Goal: Check status: Check status

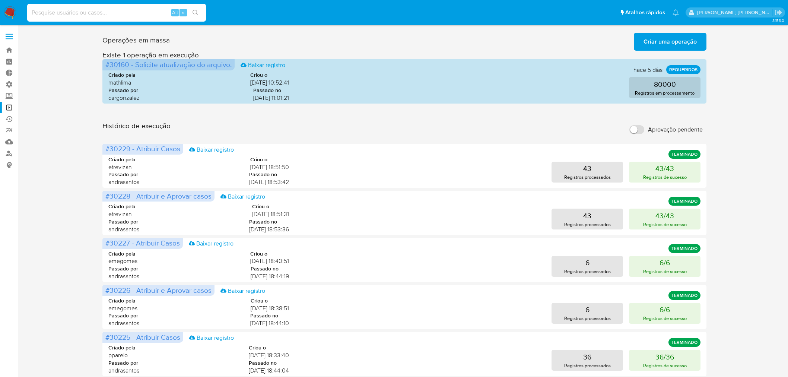
scroll to position [289, 0]
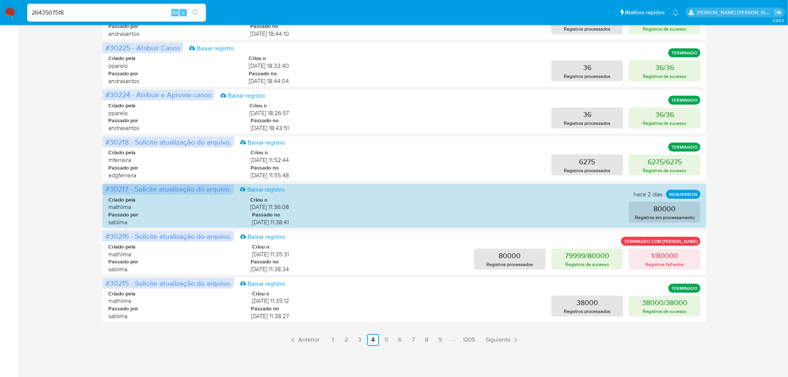
type input "2643507518"
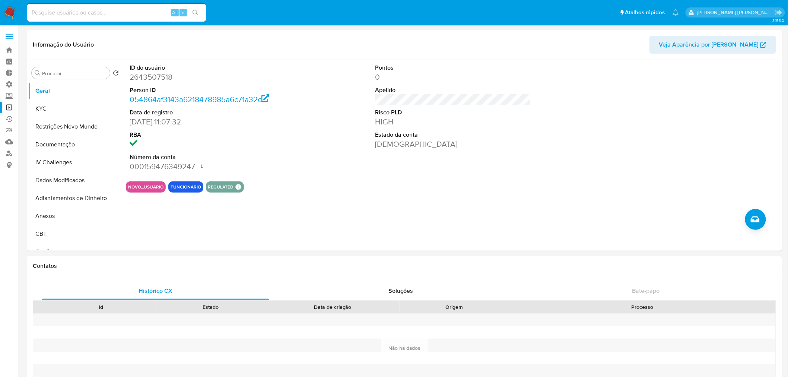
select select "10"
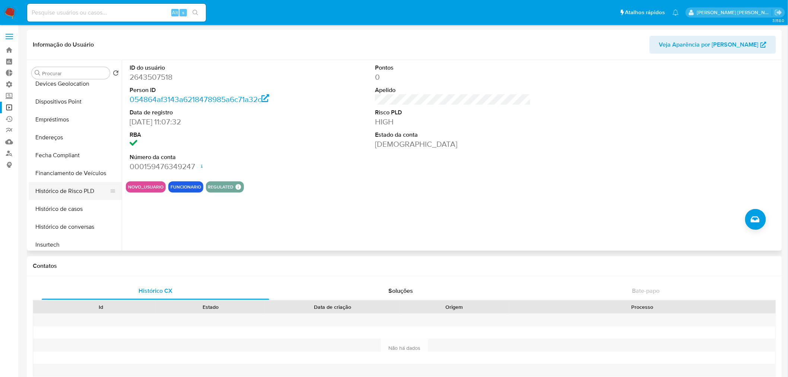
scroll to position [248, 0]
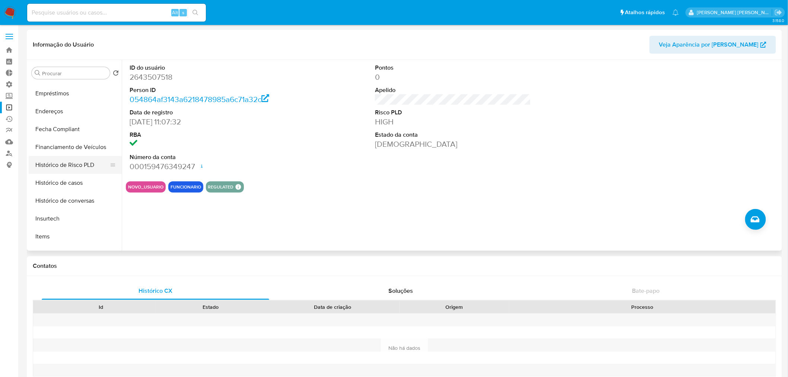
drag, startPoint x: 84, startPoint y: 156, endPoint x: 84, endPoint y: 160, distance: 3.7
click at [84, 156] on button "Histórico de Risco PLD" at bounding box center [72, 165] width 87 height 18
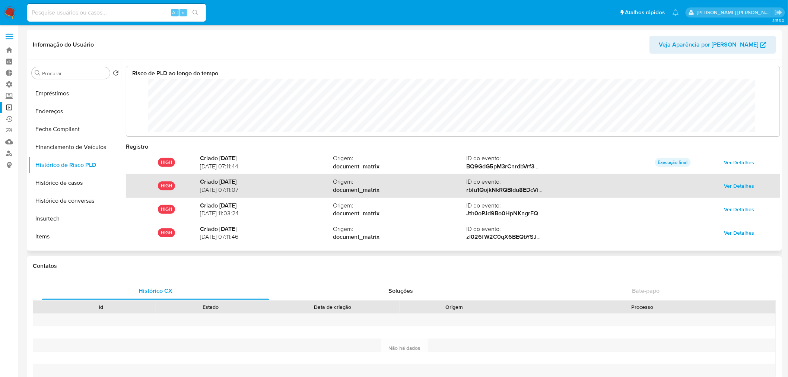
scroll to position [39, 0]
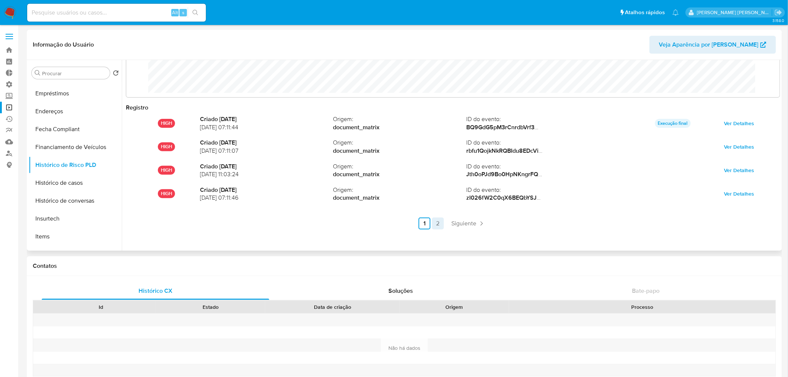
click at [438, 224] on link "2" at bounding box center [438, 223] width 12 height 12
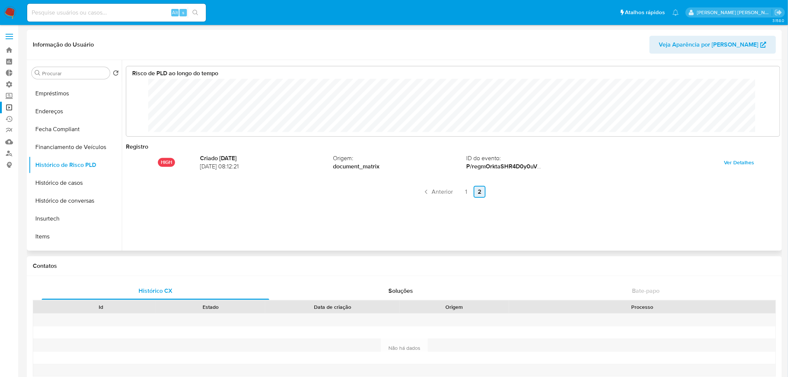
scroll to position [0, 0]
click at [748, 43] on span "Veja Aparência por [PERSON_NAME]" at bounding box center [708, 45] width 99 height 18
click at [10, 103] on link "Operações em massa" at bounding box center [44, 108] width 89 height 12
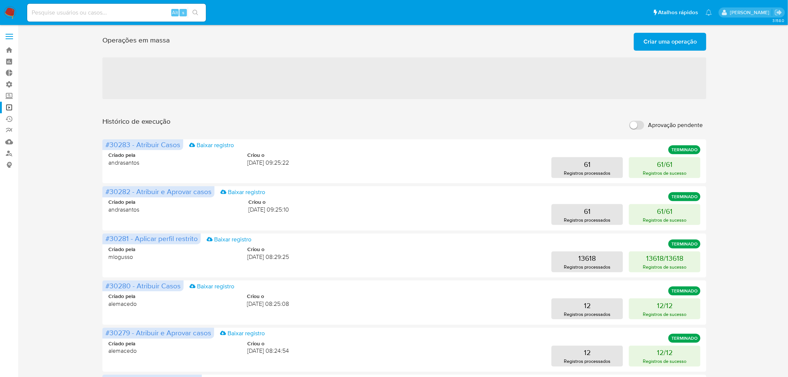
click at [639, 128] on input "Aprovação pendente" at bounding box center [636, 125] width 15 height 9
checkbox input "true"
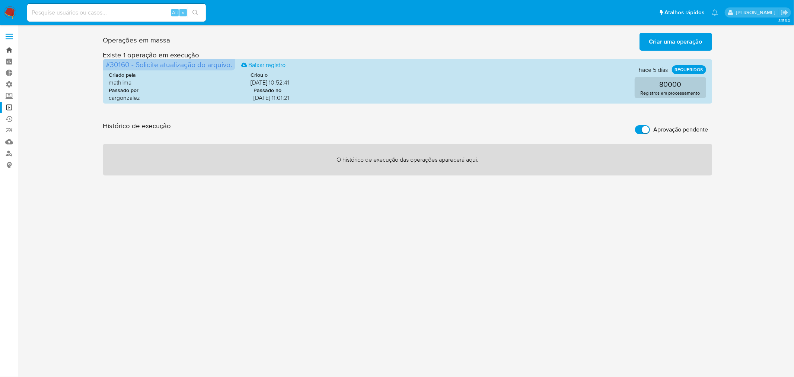
click at [10, 51] on link "Bandeja" at bounding box center [44, 50] width 89 height 12
